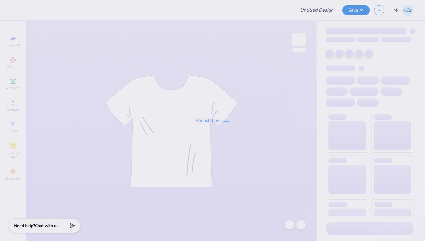
type input "[GEOGRAPHIC_DATA] : [PERSON_NAME]"
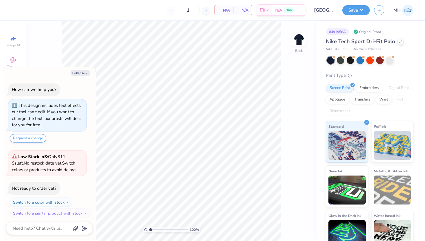
scroll to position [3, 0]
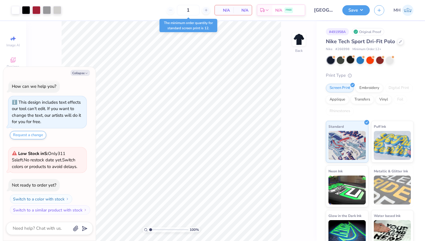
click at [350, 60] on div at bounding box center [351, 60] width 8 height 8
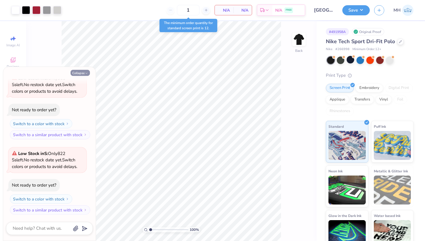
click at [85, 72] on icon "button" at bounding box center [86, 72] width 3 height 3
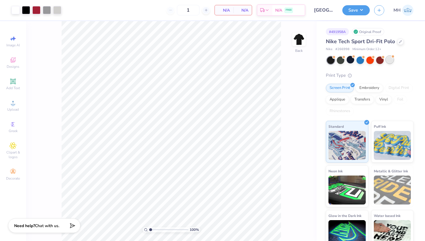
click at [390, 62] on div at bounding box center [390, 60] width 8 height 8
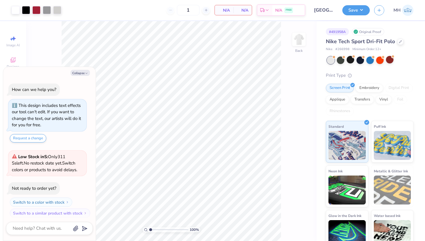
scroll to position [160, 0]
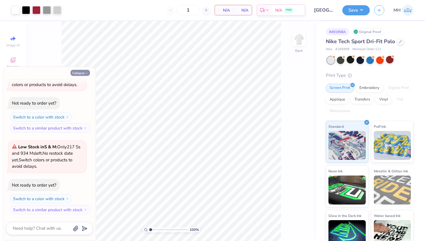
click at [83, 72] on button "Collapse" at bounding box center [80, 73] width 19 height 6
type textarea "x"
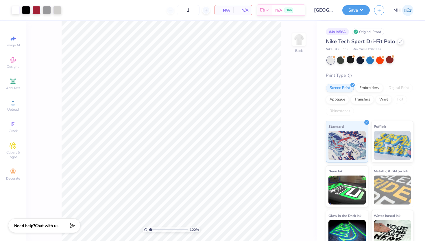
click at [297, 240] on div "100 % Back" at bounding box center [171, 131] width 291 height 220
click at [372, 86] on div "Embroidery" at bounding box center [369, 87] width 27 height 9
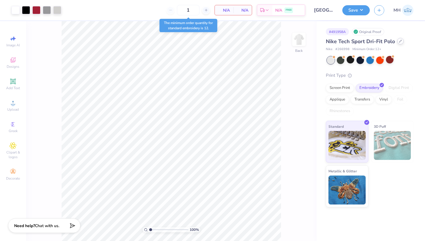
click at [398, 41] on div at bounding box center [401, 41] width 6 height 6
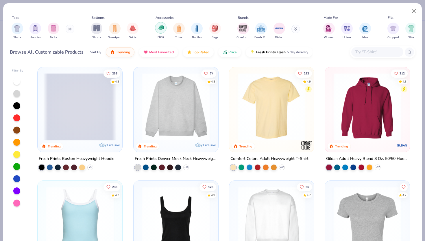
click at [161, 29] on img "filter for Hats" at bounding box center [161, 27] width 7 height 7
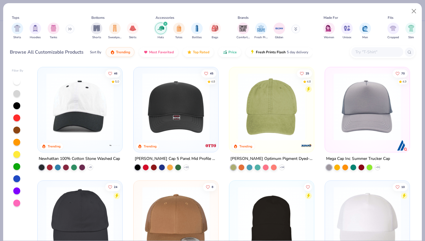
click at [279, 116] on img at bounding box center [271, 106] width 73 height 67
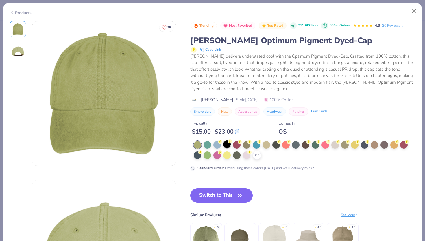
click at [227, 144] on div at bounding box center [227, 144] width 8 height 8
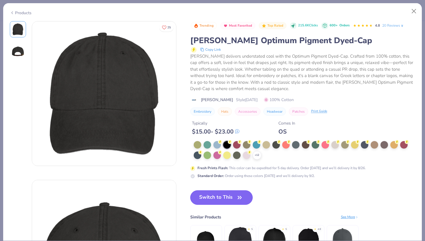
click at [224, 196] on button "Switch to This" at bounding box center [221, 197] width 63 height 14
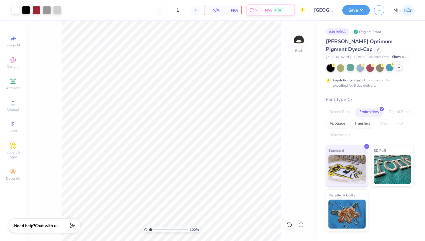
click at [399, 69] on div at bounding box center [399, 67] width 6 height 6
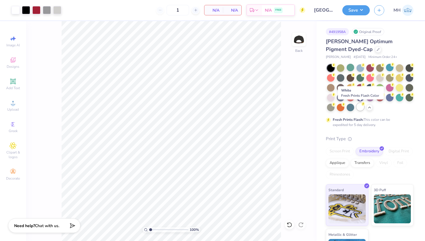
click at [359, 106] on div at bounding box center [361, 107] width 8 height 8
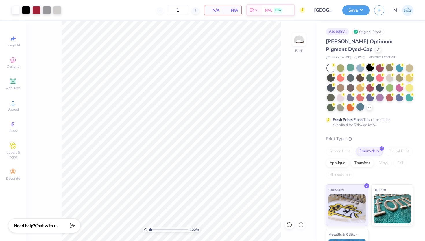
click at [371, 68] on div at bounding box center [371, 68] width 8 height 8
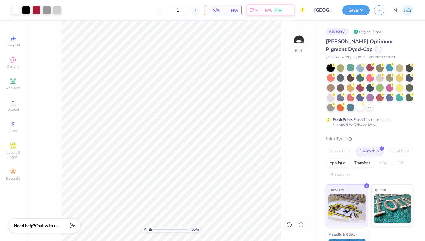
click at [377, 49] on icon at bounding box center [378, 48] width 3 height 3
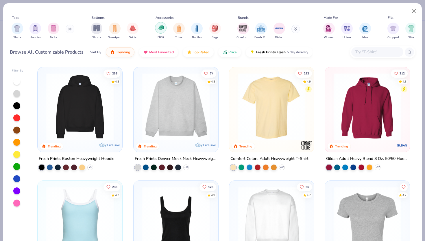
click at [162, 26] on img "filter for Hats" at bounding box center [161, 27] width 7 height 7
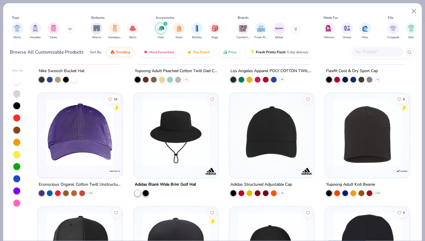
scroll to position [429, 0]
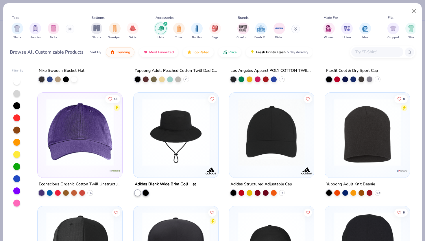
click at [96, 169] on div at bounding box center [80, 133] width 79 height 76
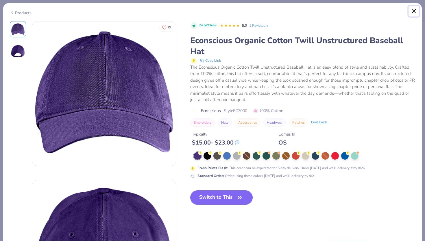
click at [414, 12] on button "Close" at bounding box center [414, 11] width 11 height 11
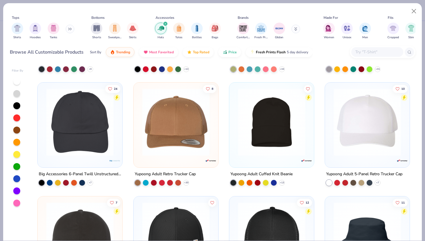
scroll to position [99, 0]
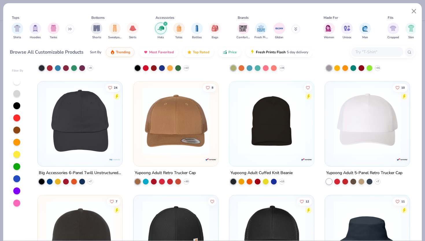
click at [80, 154] on div at bounding box center [80, 122] width 79 height 76
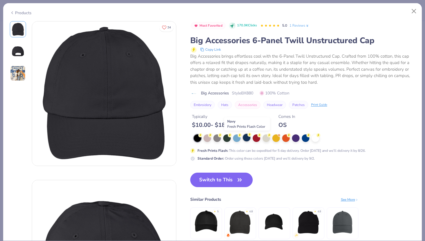
click at [245, 139] on div at bounding box center [247, 138] width 8 height 8
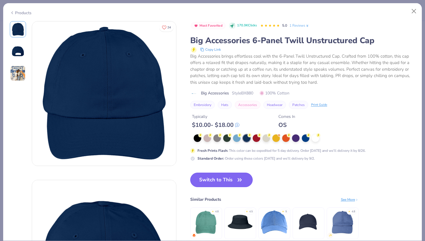
click at [212, 183] on button "Switch to This" at bounding box center [221, 179] width 63 height 14
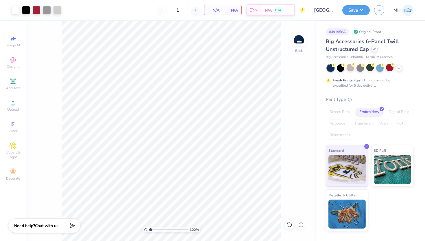
click at [374, 49] on icon at bounding box center [374, 48] width 3 height 3
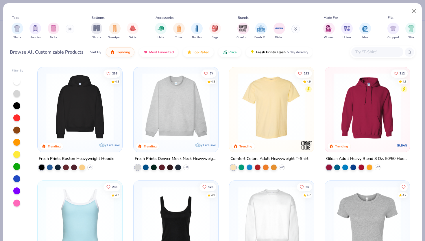
click at [367, 50] on input "text" at bounding box center [377, 52] width 45 height 7
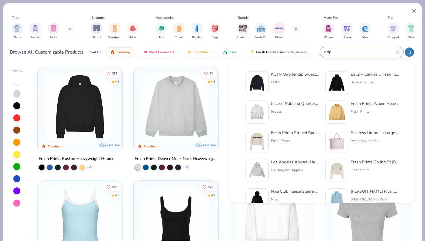
type input "qzip"
click at [297, 103] on div "Jerzees Nublend Quarter-Zip Cadet Collar Sweatshirt" at bounding box center [295, 103] width 49 height 6
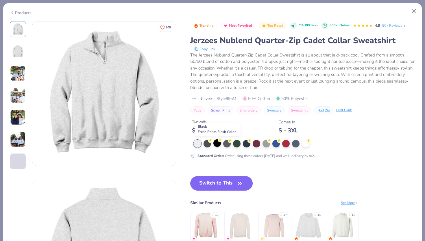
click at [220, 144] on div at bounding box center [218, 143] width 8 height 8
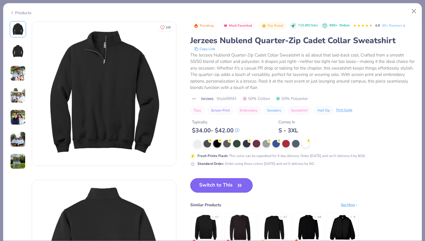
click at [223, 184] on button "Switch to This" at bounding box center [221, 185] width 63 height 14
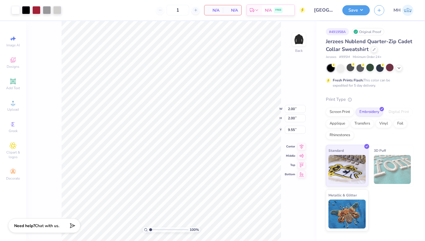
type input "3.36"
type input "3.00"
click at [398, 67] on icon at bounding box center [399, 67] width 5 height 5
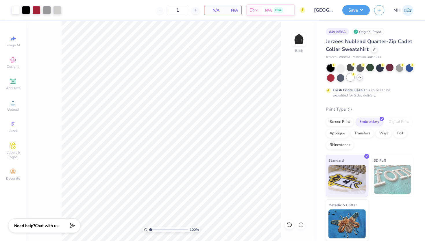
click at [350, 80] on div at bounding box center [351, 78] width 8 height 8
click at [392, 68] on div at bounding box center [390, 68] width 8 height 8
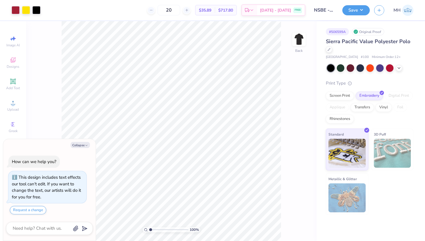
click at [333, 51] on div "Sierra Pacific Value Polyester Polo" at bounding box center [370, 46] width 88 height 16
click at [330, 50] on icon at bounding box center [329, 48] width 3 height 3
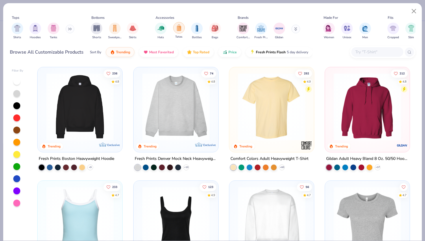
click at [178, 28] on img "filter for Totes" at bounding box center [179, 27] width 6 height 7
type textarea "x"
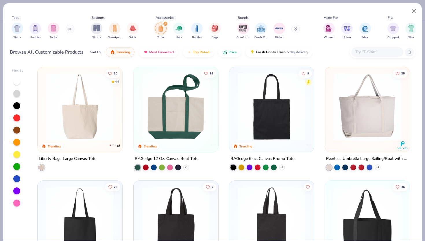
click at [260, 116] on img at bounding box center [271, 106] width 73 height 67
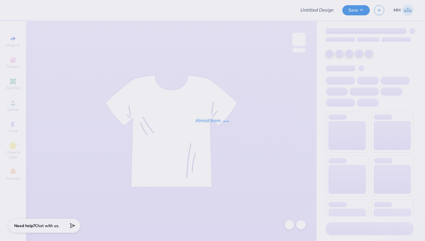
type input "NSBE - Merch"
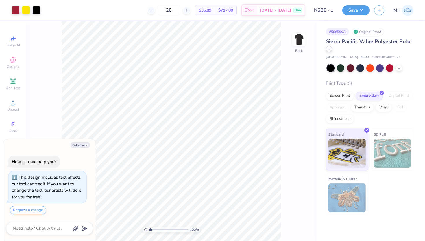
click at [329, 48] on icon at bounding box center [329, 48] width 3 height 3
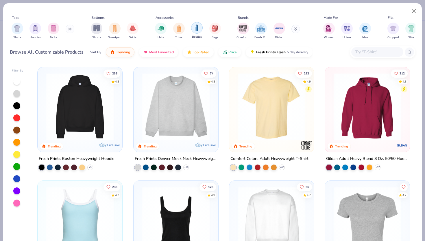
click at [196, 29] on img "filter for Bottles" at bounding box center [197, 27] width 6 height 7
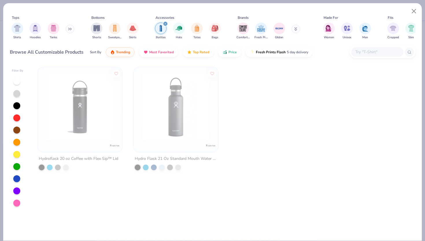
click at [165, 24] on icon "filter for Bottles" at bounding box center [166, 24] width 2 height 2
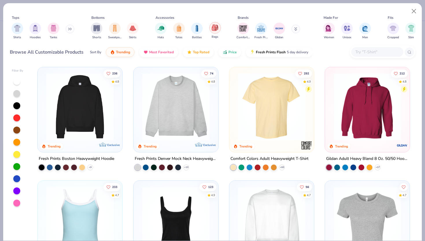
click at [216, 28] on img "filter for Bags" at bounding box center [215, 27] width 6 height 7
type textarea "x"
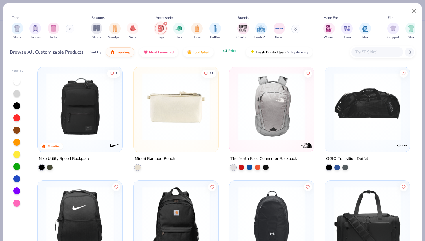
click at [235, 52] on span "Price" at bounding box center [233, 50] width 8 height 5
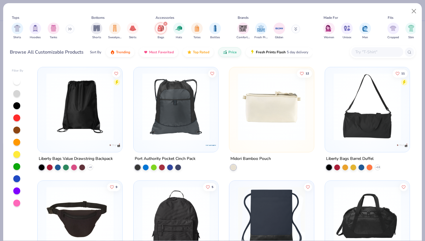
click at [188, 137] on img at bounding box center [175, 106] width 73 height 67
